Goal: Complete application form

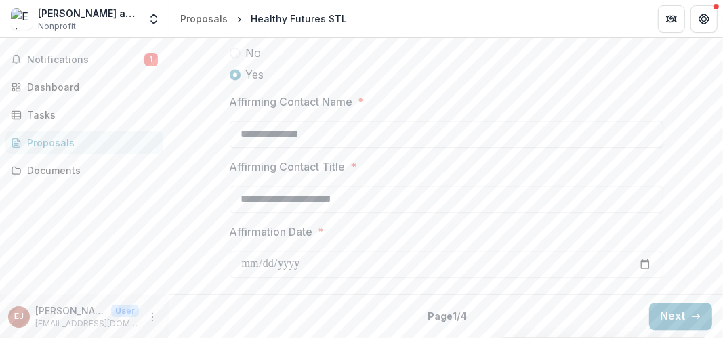
scroll to position [2041, 0]
click at [672, 315] on button "Next" at bounding box center [680, 316] width 63 height 27
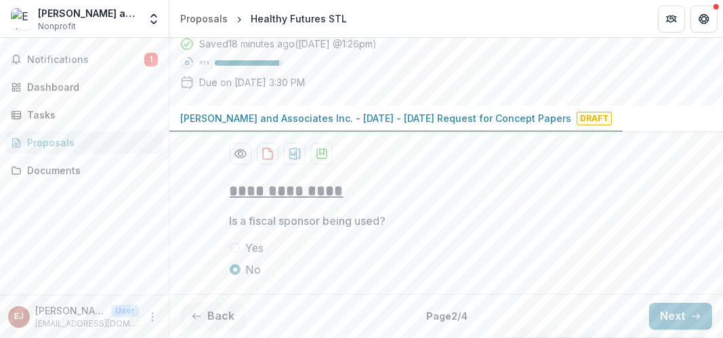
scroll to position [217, 0]
click at [661, 313] on button "Next" at bounding box center [680, 316] width 63 height 27
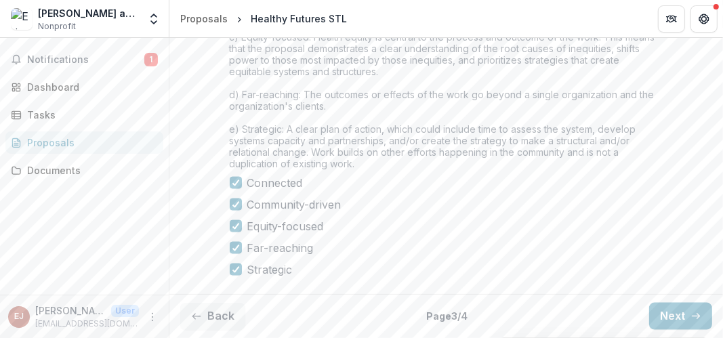
scroll to position [1335, 0]
click at [680, 316] on button "Next" at bounding box center [680, 316] width 63 height 27
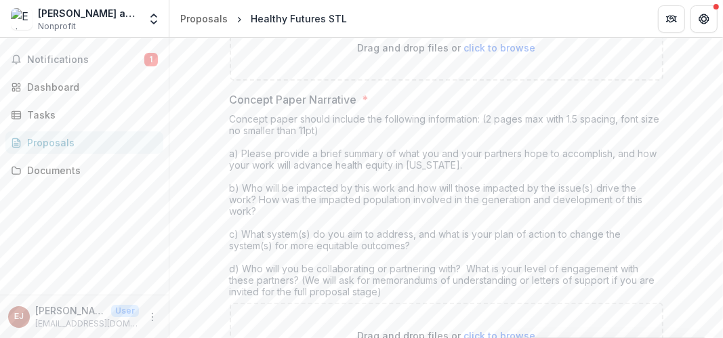
scroll to position [339, 0]
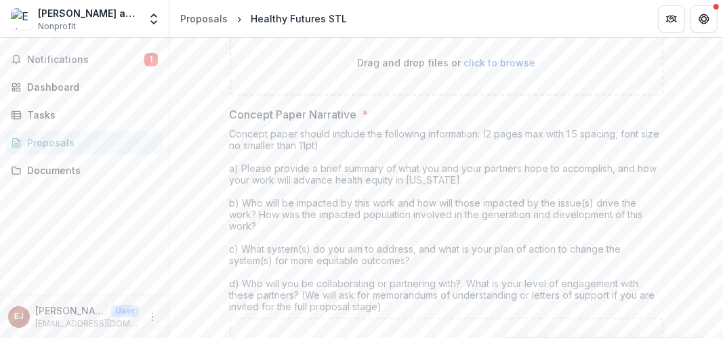
click at [489, 68] on span "click to browse" at bounding box center [499, 63] width 72 height 12
type input "**********"
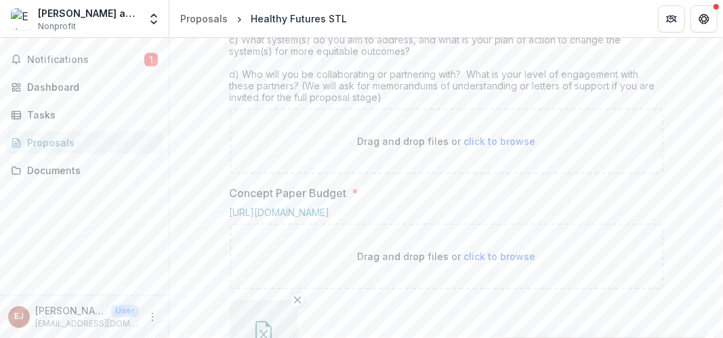
scroll to position [678, 0]
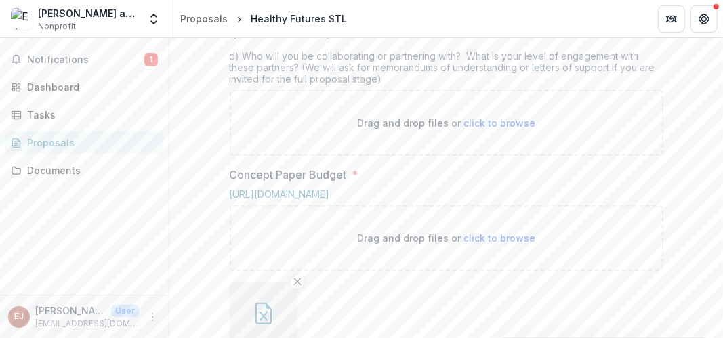
click at [507, 129] on span "click to browse" at bounding box center [499, 123] width 72 height 12
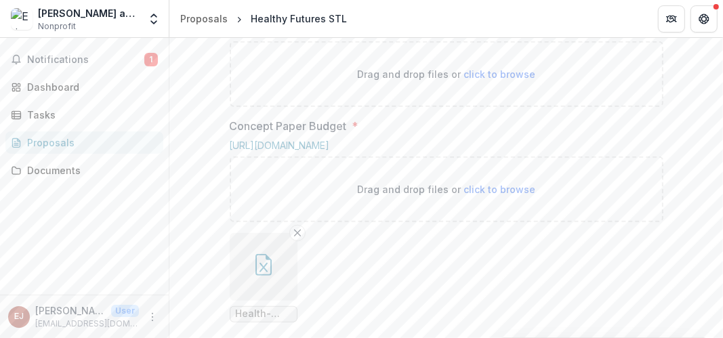
scroll to position [745, 0]
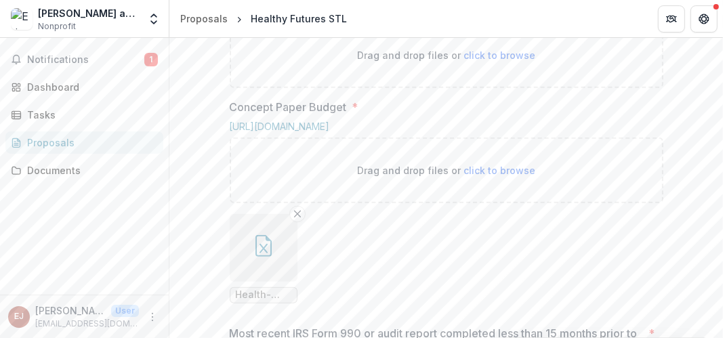
click at [469, 61] on span "click to browse" at bounding box center [499, 55] width 72 height 12
click at [497, 61] on span "click to browse" at bounding box center [499, 55] width 72 height 12
type input "**********"
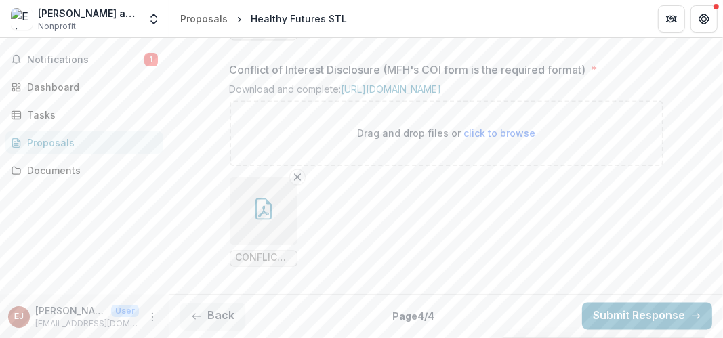
scroll to position [1714, 0]
click at [624, 312] on button "Submit Response" at bounding box center [647, 316] width 130 height 27
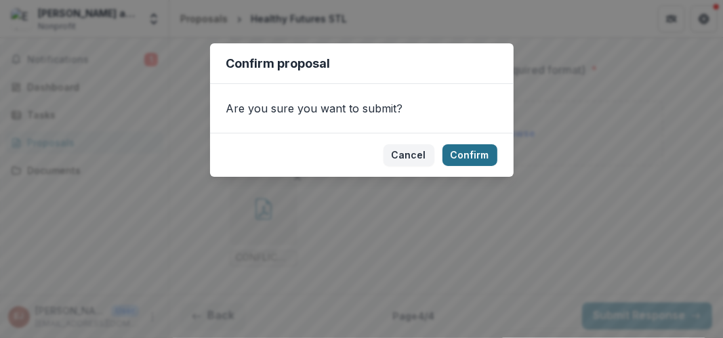
click at [472, 157] on button "Confirm" at bounding box center [469, 155] width 55 height 22
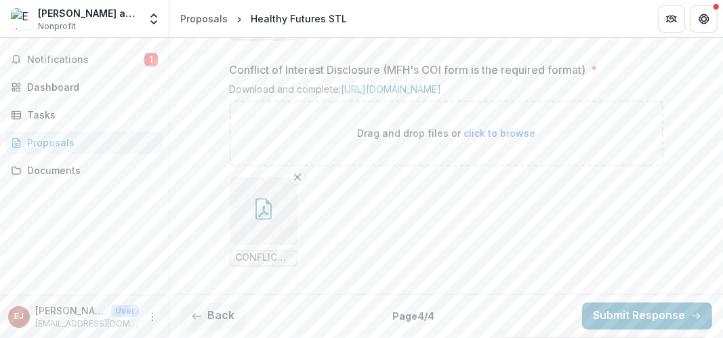
scroll to position [1757, 0]
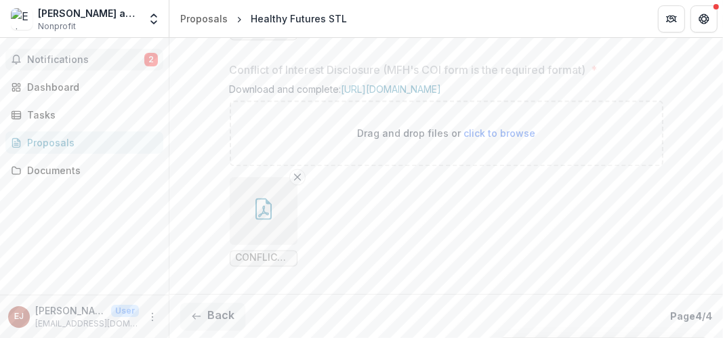
click at [78, 58] on span "Notifications" at bounding box center [85, 60] width 117 height 12
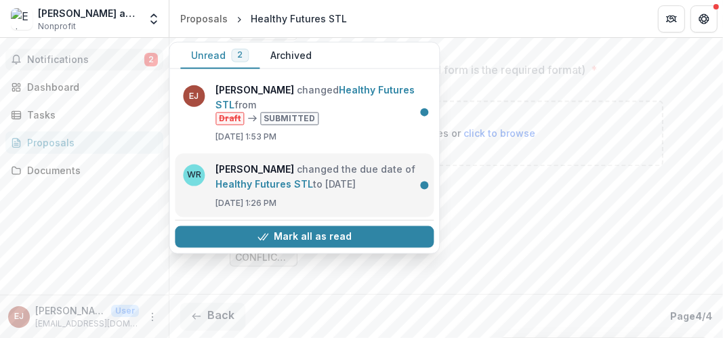
scroll to position [0, 0]
click at [313, 178] on link "Healthy Futures STL" at bounding box center [264, 184] width 98 height 12
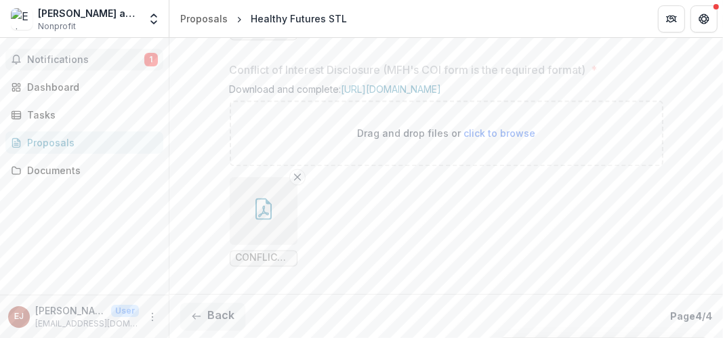
click at [39, 59] on span "Notifications" at bounding box center [85, 60] width 117 height 12
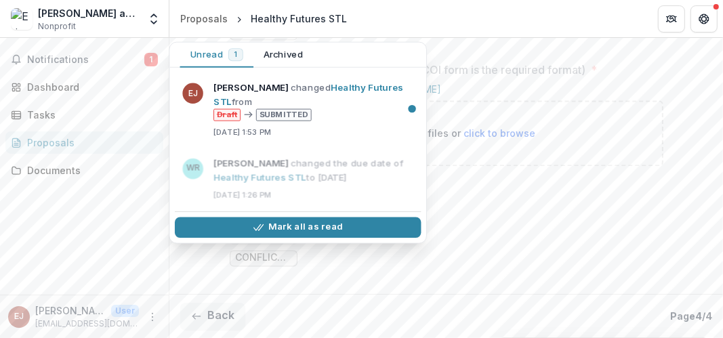
click at [384, 17] on header "Proposals Healthy Futures STL" at bounding box center [446, 18] width 554 height 37
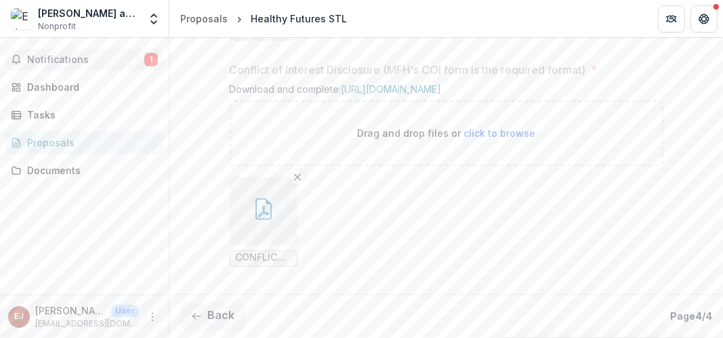
click at [77, 59] on span "Notifications" at bounding box center [85, 60] width 117 height 12
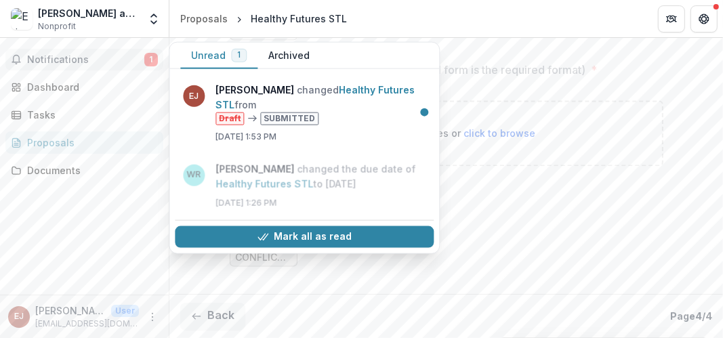
click at [333, 231] on button "Mark all as read" at bounding box center [304, 237] width 259 height 22
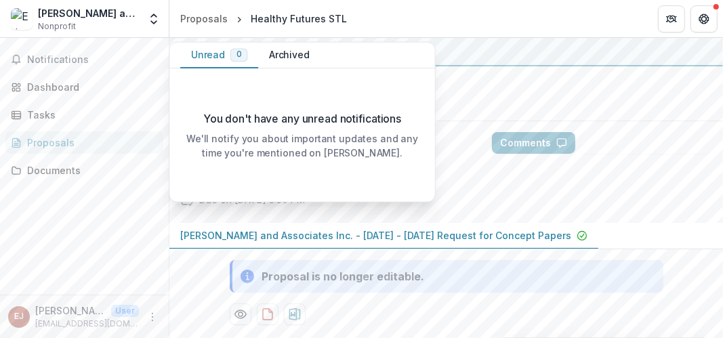
click at [607, 102] on div at bounding box center [446, 93] width 554 height 55
